Goal: Task Accomplishment & Management: Manage account settings

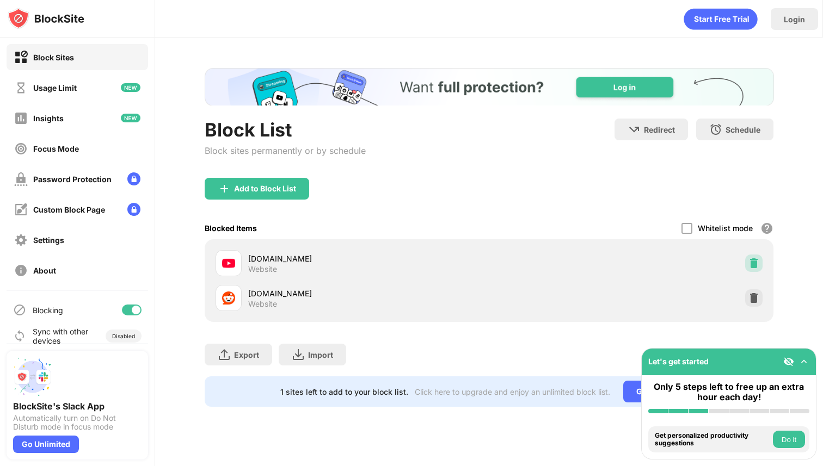
click at [749, 261] on img at bounding box center [753, 263] width 11 height 11
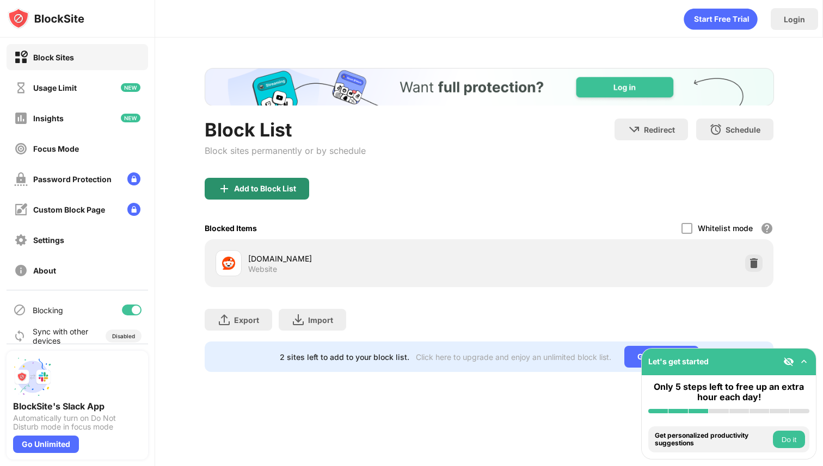
click at [278, 180] on div "Add to Block List" at bounding box center [257, 189] width 104 height 22
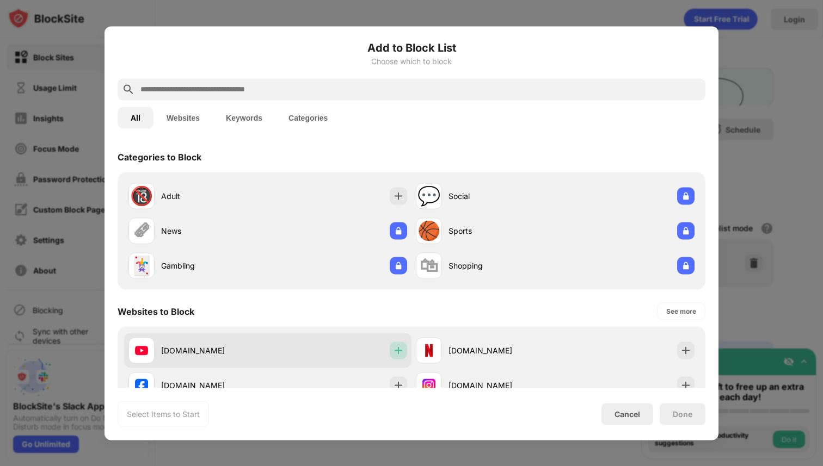
click at [393, 354] on img at bounding box center [398, 350] width 11 height 11
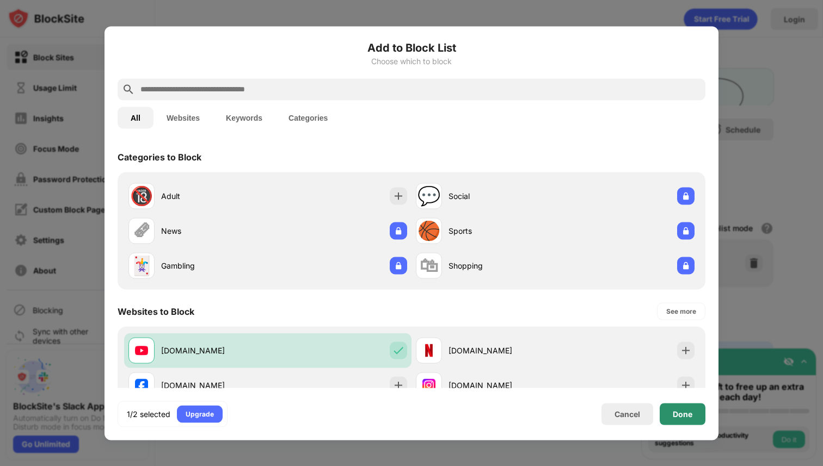
click at [676, 420] on div "Done" at bounding box center [683, 414] width 46 height 22
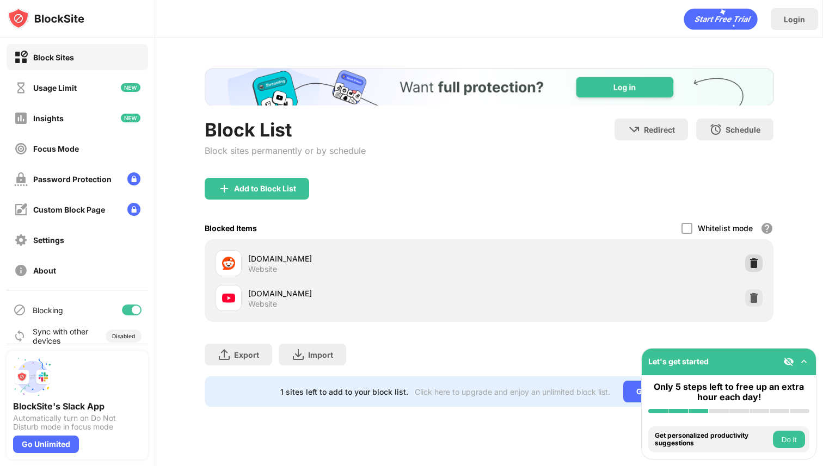
click at [755, 258] on img at bounding box center [753, 263] width 11 height 11
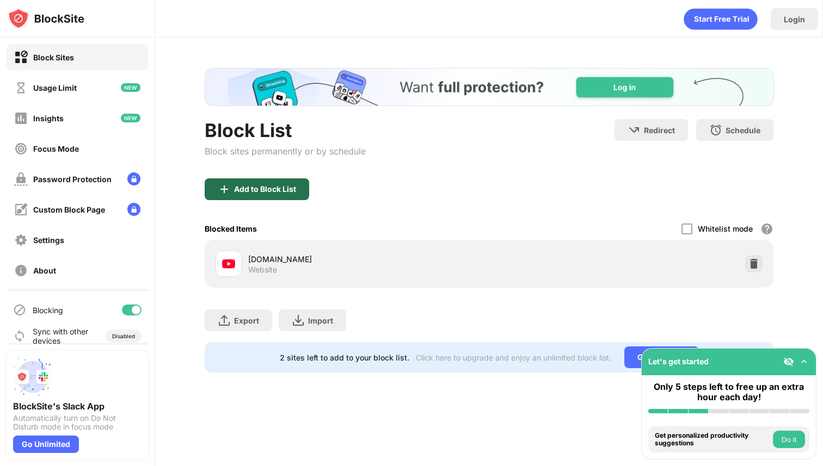
click at [258, 182] on div "Add to Block List" at bounding box center [257, 189] width 104 height 22
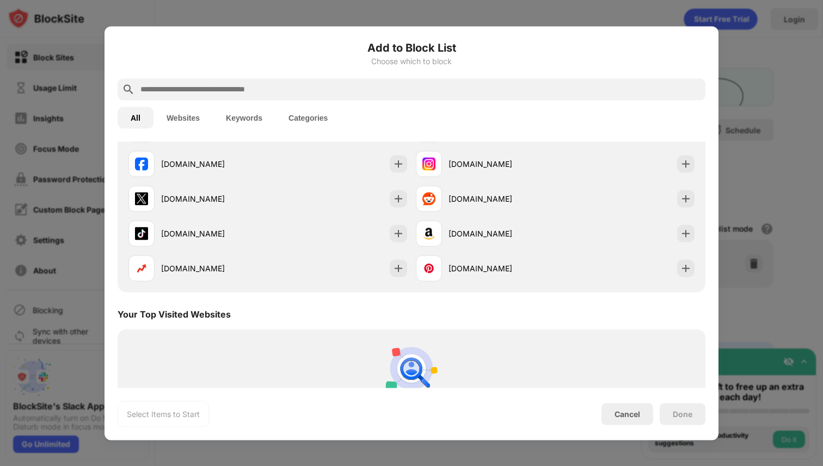
scroll to position [179, 0]
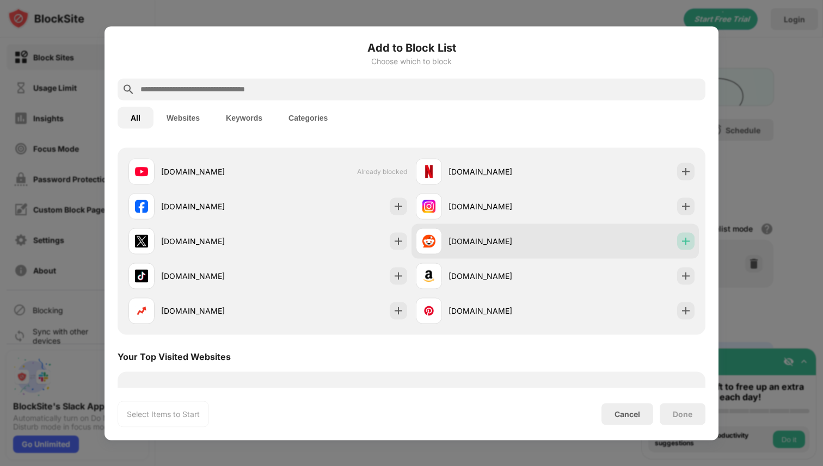
click at [684, 237] on div at bounding box center [685, 240] width 17 height 17
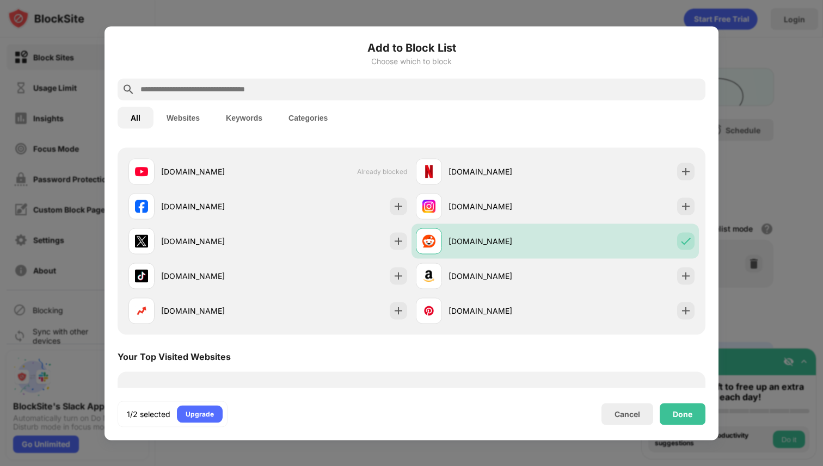
click at [699, 402] on div "1/2 selected Upgrade Cancel Done" at bounding box center [412, 414] width 588 height 26
click at [694, 401] on div "1/2 selected Upgrade Cancel Done" at bounding box center [412, 414] width 588 height 26
click at [690, 410] on div "Done" at bounding box center [683, 414] width 20 height 9
